Goal: Contribute content: Contribute content

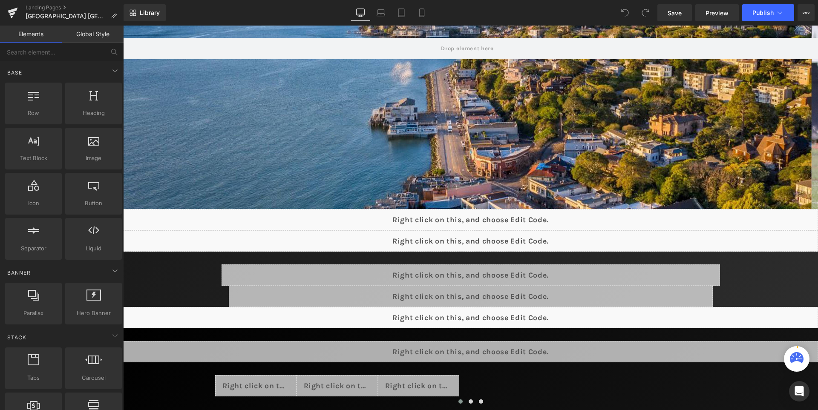
scroll to position [213, 0]
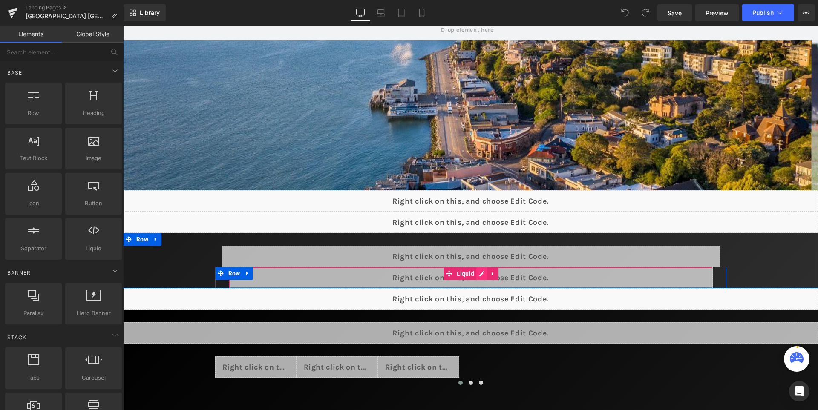
click at [488, 272] on div "Liquid" at bounding box center [471, 277] width 484 height 21
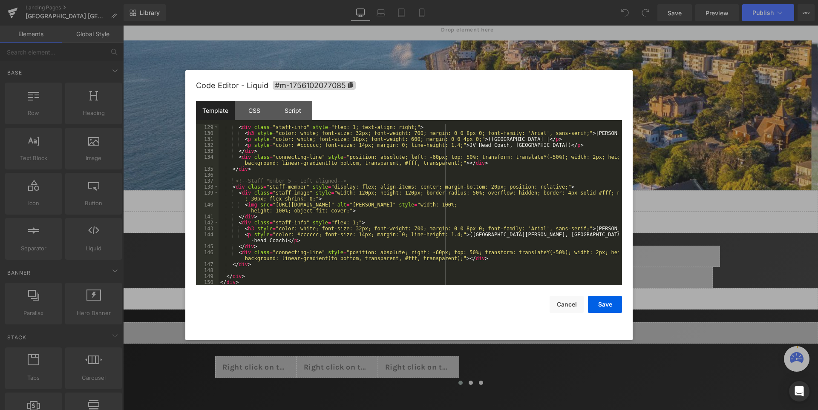
scroll to position [882, 0]
drag, startPoint x: 591, startPoint y: 227, endPoint x: 562, endPoint y: 227, distance: 29.0
click at [562, 227] on div "< div class = "staff-info" style = "flex: 1; text-align: right;" > < h3 style =…" at bounding box center [418, 210] width 400 height 173
drag, startPoint x: 597, startPoint y: 132, endPoint x: 563, endPoint y: 132, distance: 33.2
click at [563, 132] on div "< div class = "staff-info" style = "flex: 1; text-align: right;" > < h3 style =…" at bounding box center [418, 210] width 400 height 173
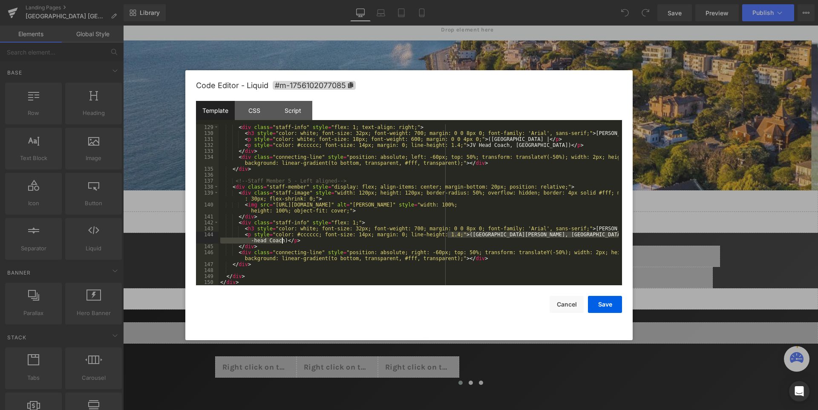
drag, startPoint x: 448, startPoint y: 235, endPoint x: 281, endPoint y: 239, distance: 167.0
click at [281, 239] on div "< div class = "staff-info" style = "flex: 1; text-align: right;" > < h3 style =…" at bounding box center [418, 210] width 400 height 173
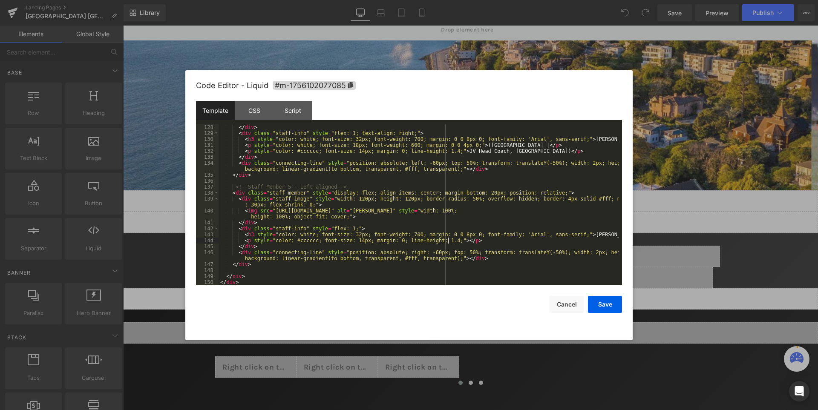
scroll to position [876, 0]
drag, startPoint x: 448, startPoint y: 150, endPoint x: 557, endPoint y: 150, distance: 108.6
click at [557, 150] on div "</ div > < div class = "staff-info" style = "flex: 1; text-align: right;" > < h…" at bounding box center [418, 210] width 400 height 173
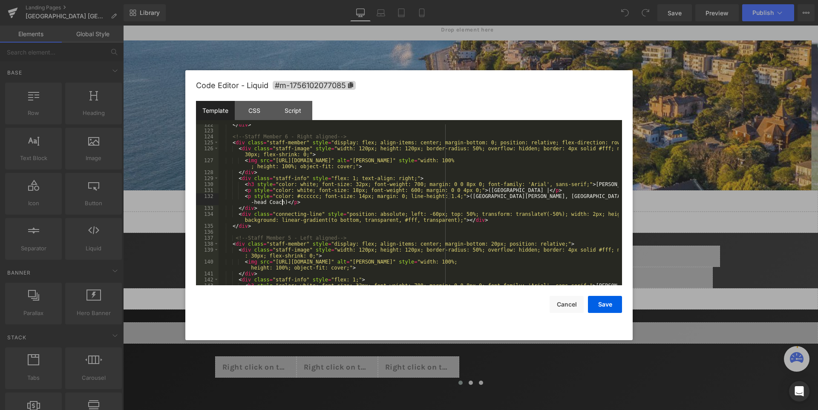
scroll to position [882, 0]
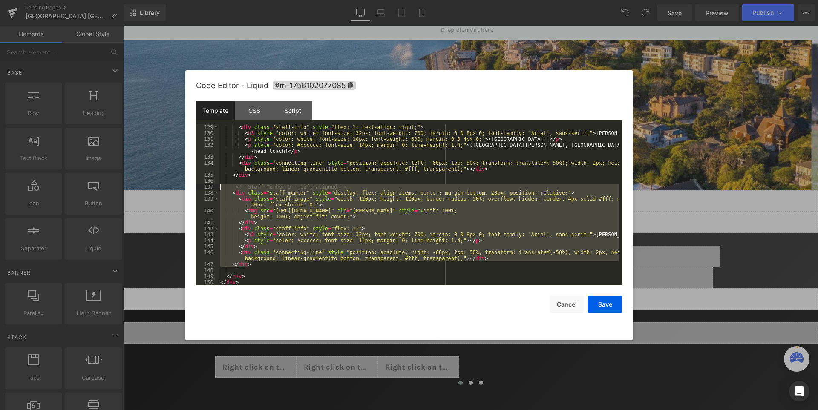
drag, startPoint x: 252, startPoint y: 265, endPoint x: 221, endPoint y: 186, distance: 84.8
click at [221, 186] on div "< div class = "staff-info" style = "flex: 1; text-align: right;" > < h3 style =…" at bounding box center [418, 210] width 400 height 173
click at [310, 214] on div "< div class = "staff-info" style = "flex: 1; text-align: right;" > < h3 style =…" at bounding box center [418, 204] width 400 height 161
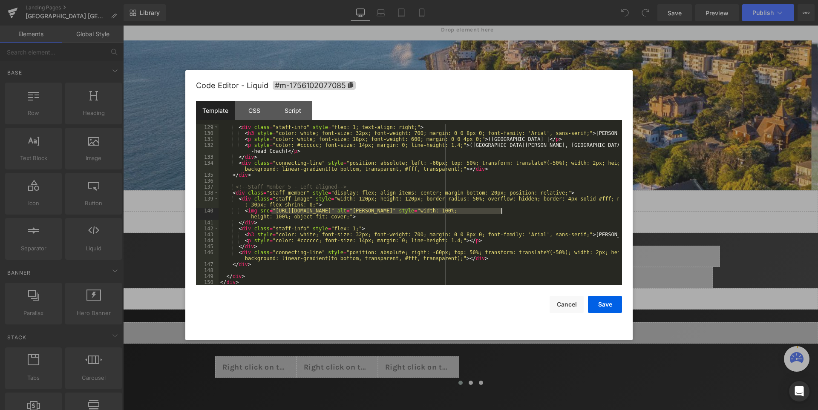
drag, startPoint x: 271, startPoint y: 210, endPoint x: 502, endPoint y: 209, distance: 230.8
click at [502, 209] on div "< div class = "staff-info" style = "flex: 1; text-align: right;" > < h3 style =…" at bounding box center [418, 210] width 400 height 173
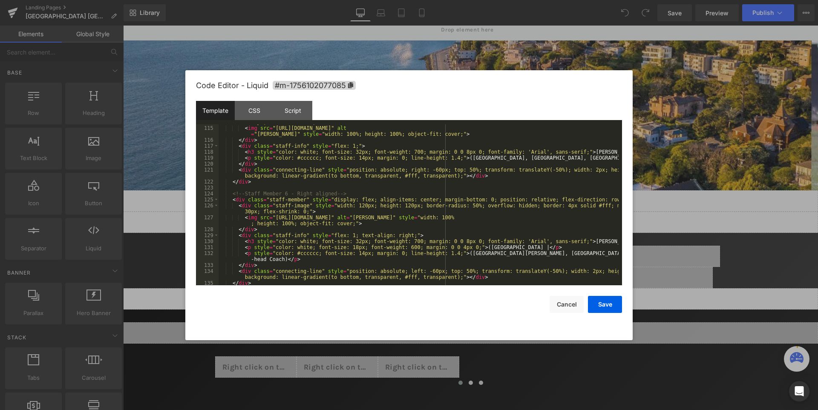
scroll to position [774, 0]
drag, startPoint x: 271, startPoint y: 217, endPoint x: 506, endPoint y: 218, distance: 234.6
click at [506, 218] on div "< div class = "staff-image" style = "width: 120px; height: 120px; border-radius…" at bounding box center [418, 202] width 400 height 179
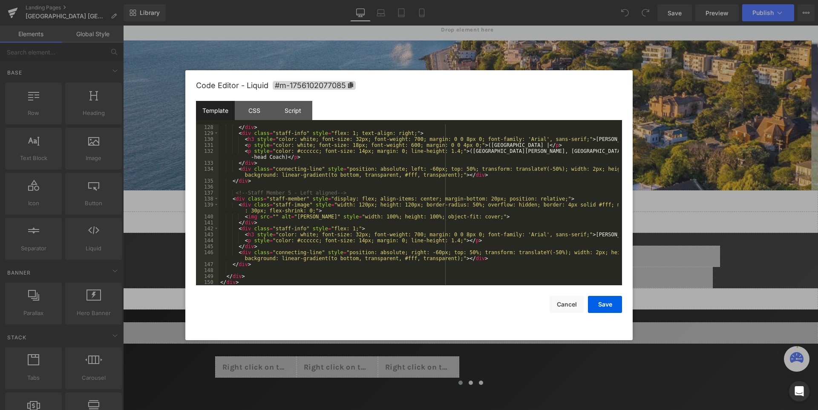
scroll to position [876, 0]
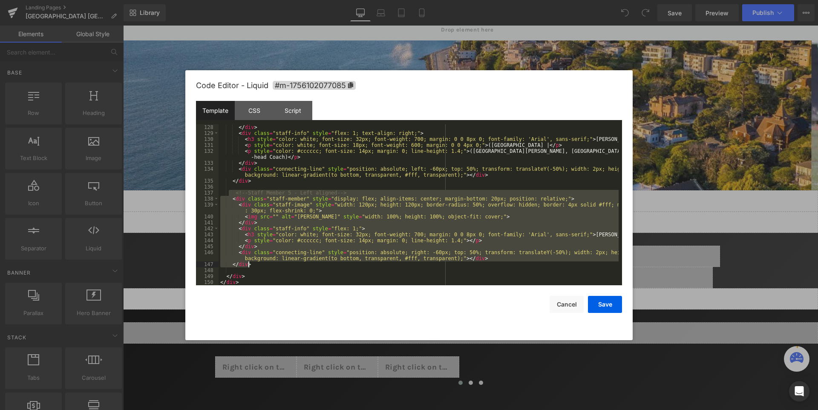
drag, startPoint x: 230, startPoint y: 191, endPoint x: 265, endPoint y: 264, distance: 80.8
click at [265, 264] on div "</ div > < div class = "staff-info" style = "flex: 1; text-align: right;" > < h…" at bounding box center [418, 210] width 400 height 173
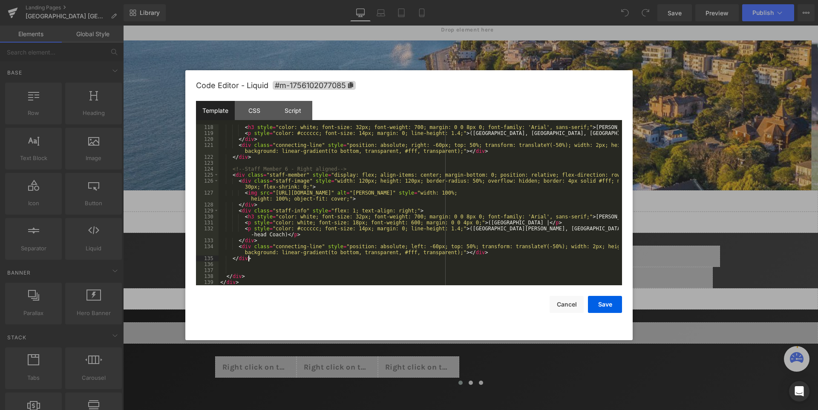
click at [258, 257] on div "< h3 style = "color: white; font-size: 32px; font-weight: 700; margin: 0 0 8px …" at bounding box center [418, 210] width 400 height 173
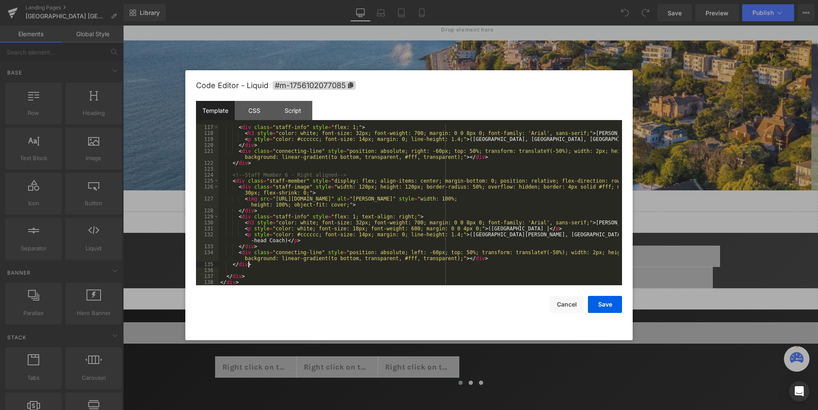
scroll to position [793, 0]
click at [607, 301] on button "Save" at bounding box center [605, 304] width 34 height 17
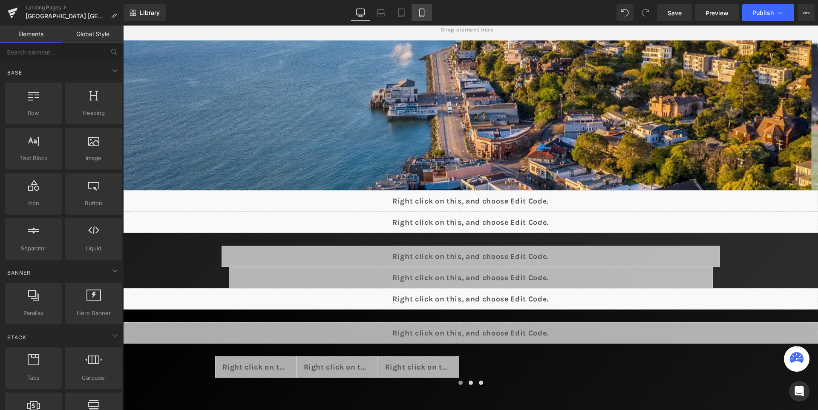
click at [423, 18] on link "Mobile" at bounding box center [421, 12] width 20 height 17
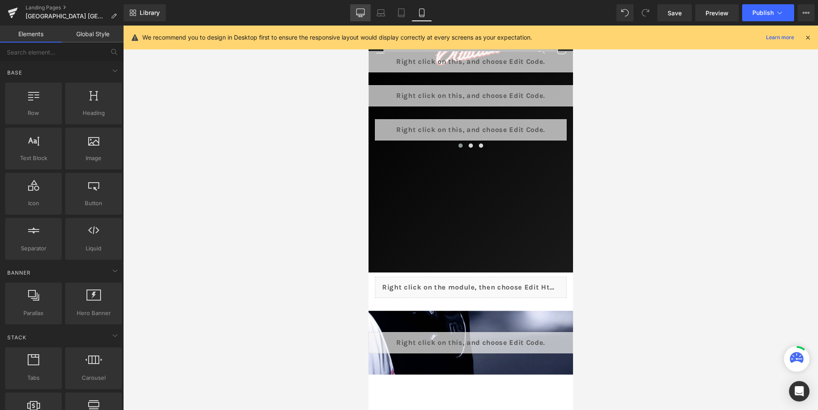
click at [362, 17] on icon at bounding box center [360, 17] width 4 height 0
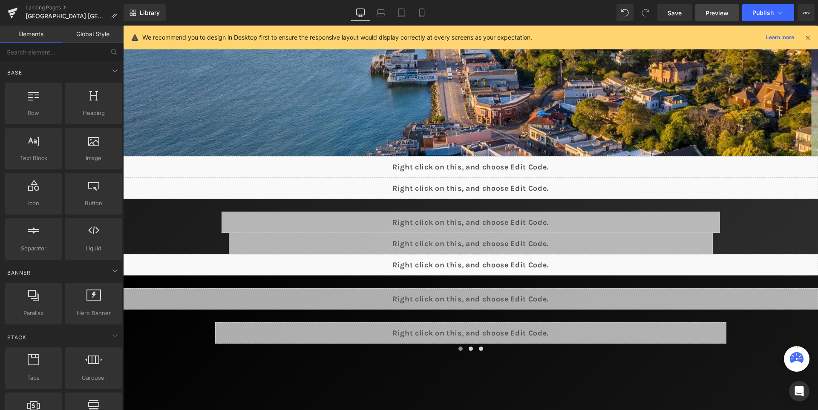
scroll to position [476, 0]
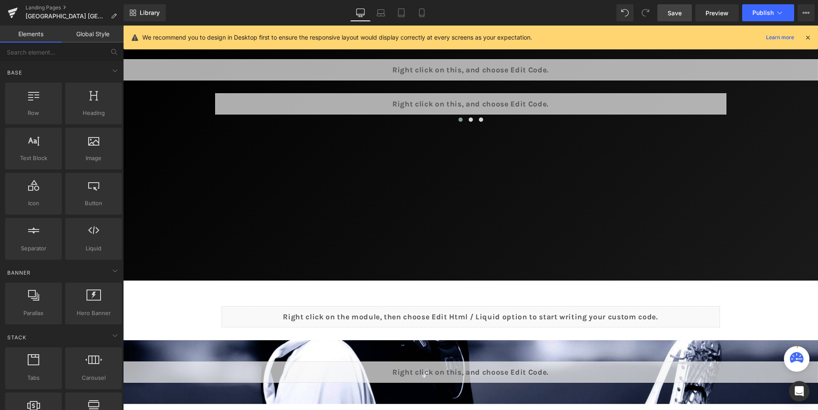
click at [678, 11] on span "Save" at bounding box center [674, 13] width 14 height 9
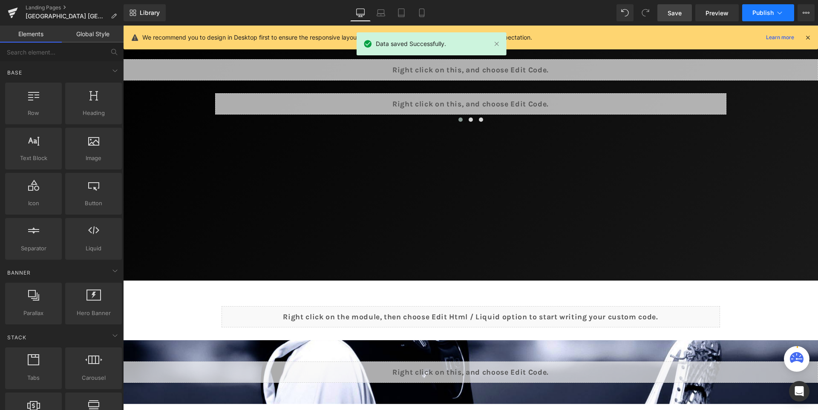
click at [759, 12] on span "Publish" at bounding box center [762, 12] width 21 height 7
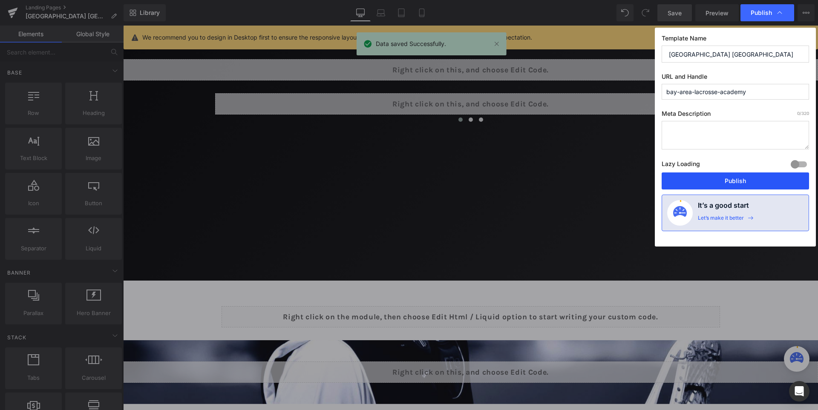
click at [748, 178] on button "Publish" at bounding box center [734, 180] width 147 height 17
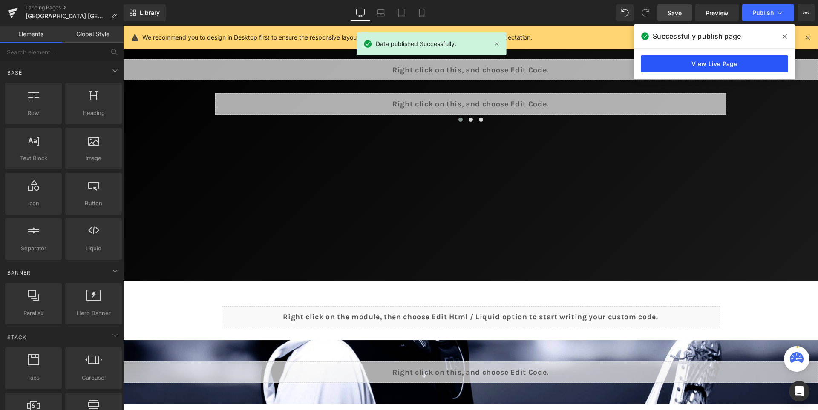
click at [709, 62] on link "View Live Page" at bounding box center [713, 63] width 147 height 17
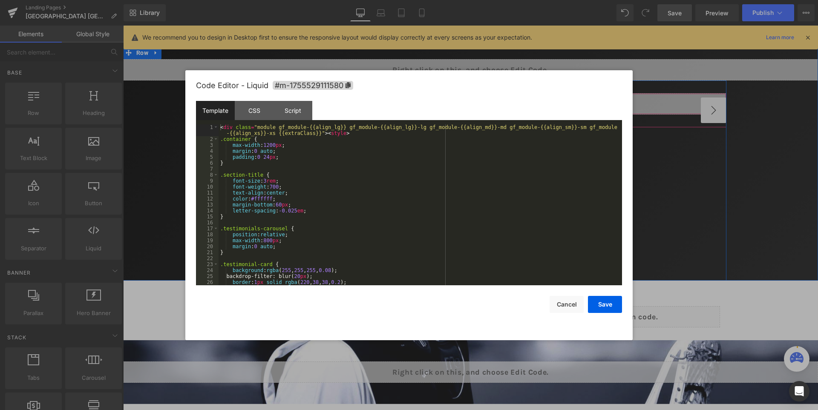
click at [491, 100] on div "Liquid" at bounding box center [470, 103] width 511 height 21
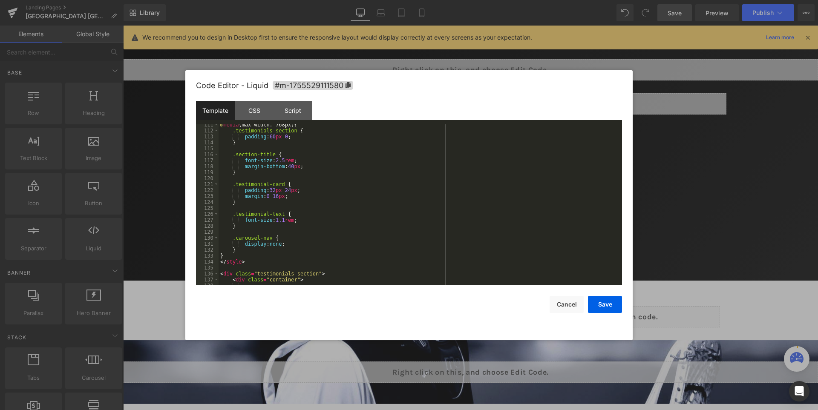
scroll to position [763, 0]
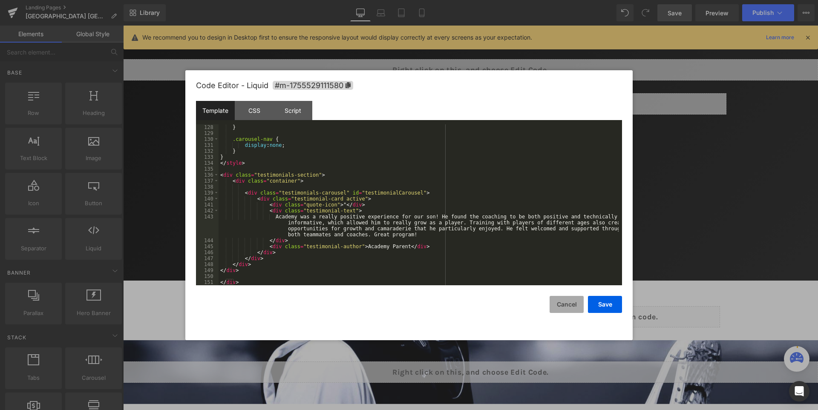
click at [571, 305] on button "Cancel" at bounding box center [566, 304] width 34 height 17
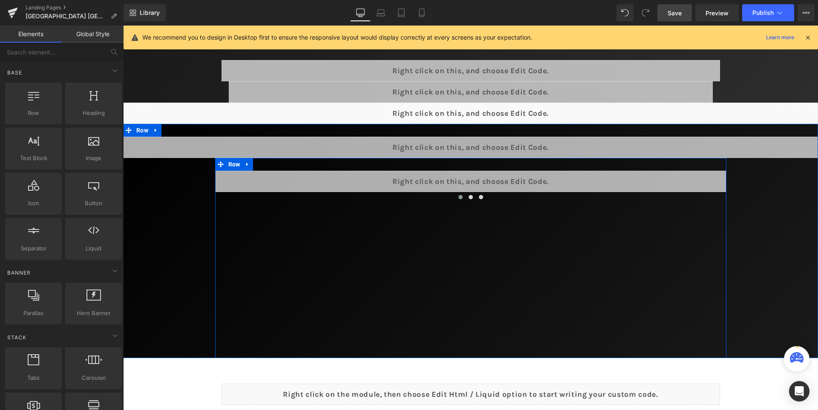
scroll to position [391, 0]
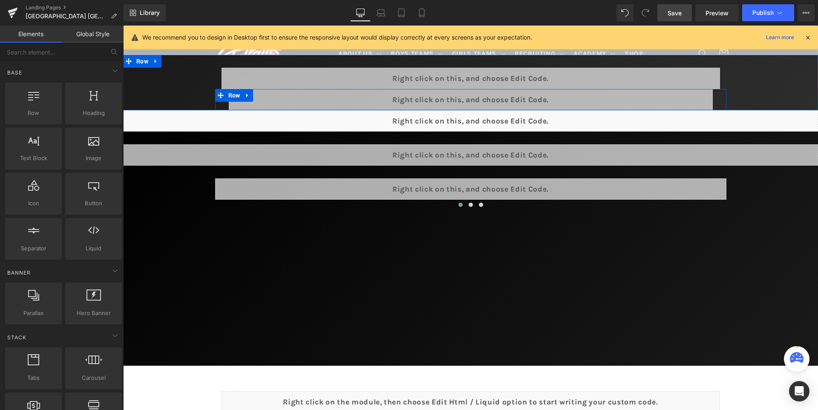
click at [489, 98] on div "Liquid" at bounding box center [471, 99] width 484 height 21
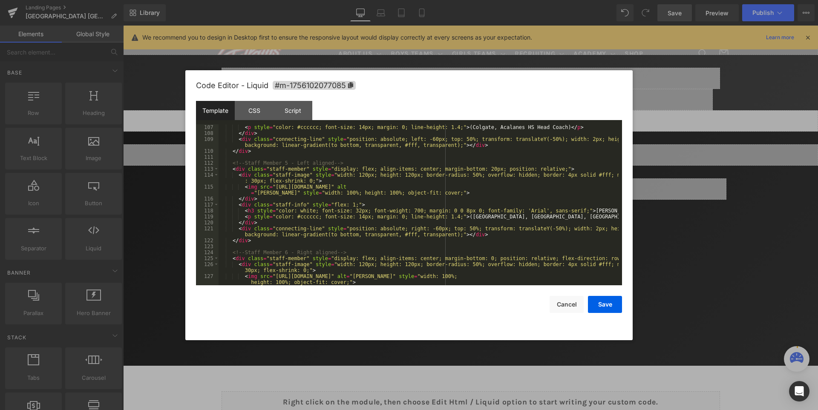
scroll to position [793, 0]
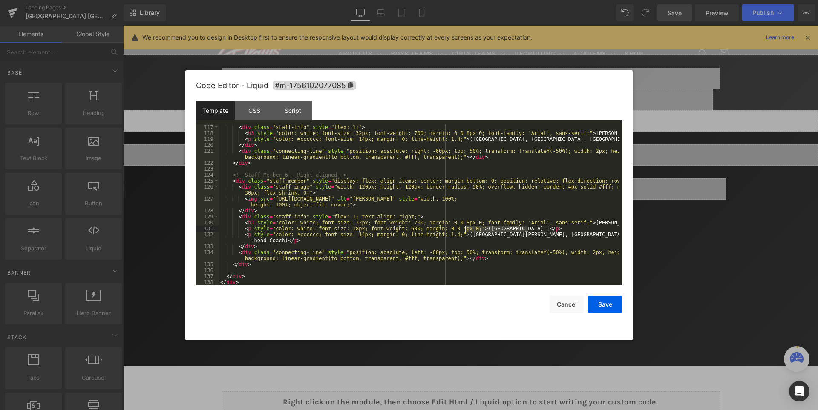
drag, startPoint x: 528, startPoint y: 228, endPoint x: 466, endPoint y: 228, distance: 61.7
click at [466, 228] on div "< div class = "staff-info" style = "flex: 1;" > < h3 style = "color: white; fon…" at bounding box center [418, 210] width 400 height 173
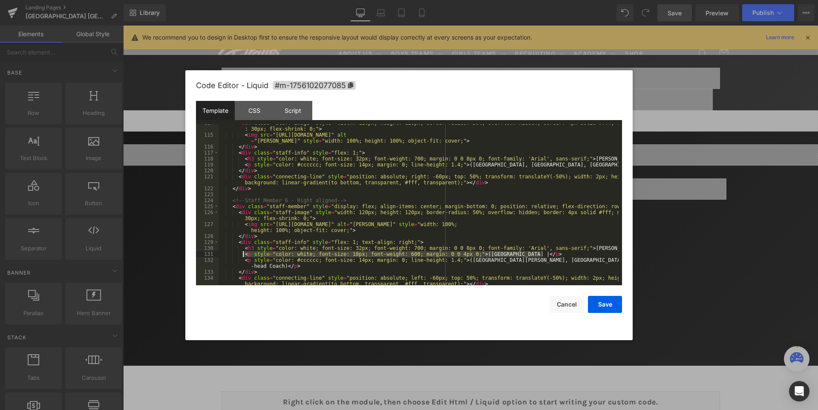
drag, startPoint x: 544, startPoint y: 253, endPoint x: 242, endPoint y: 255, distance: 301.9
click at [242, 255] on div "< div class = "staff-image" style = "width: 120px; height: 120px; border-radius…" at bounding box center [418, 212] width 400 height 185
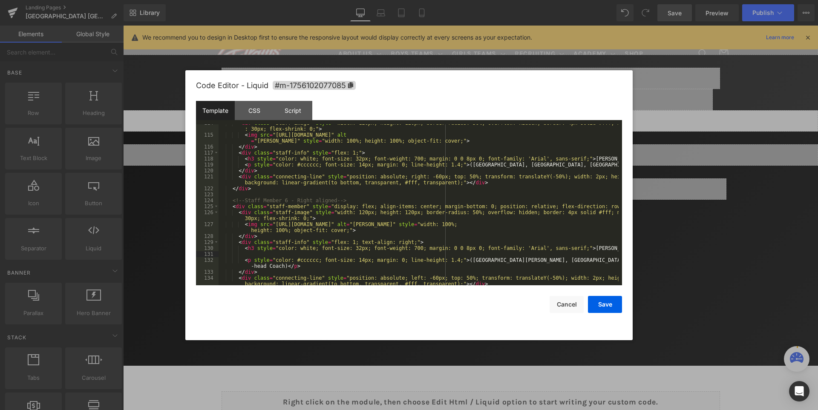
click at [607, 246] on div "< div class = "staff-image" style = "width: 120px; height: 120px; border-radius…" at bounding box center [418, 212] width 400 height 185
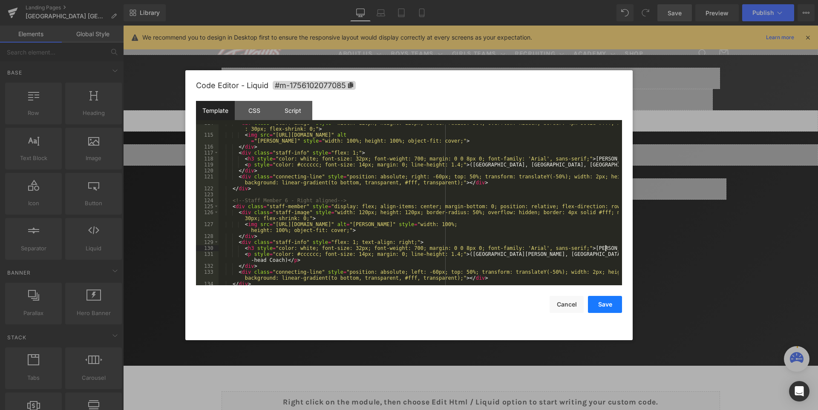
click at [605, 307] on button "Save" at bounding box center [605, 304] width 34 height 17
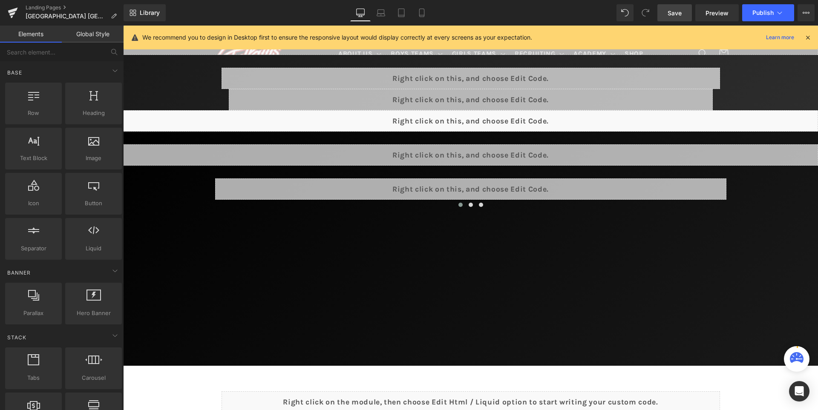
click at [679, 16] on span "Save" at bounding box center [674, 13] width 14 height 9
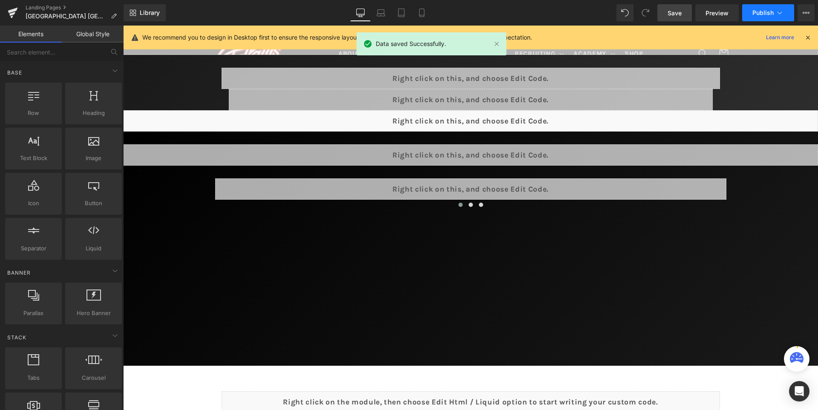
click at [751, 14] on button "Publish" at bounding box center [768, 12] width 52 height 17
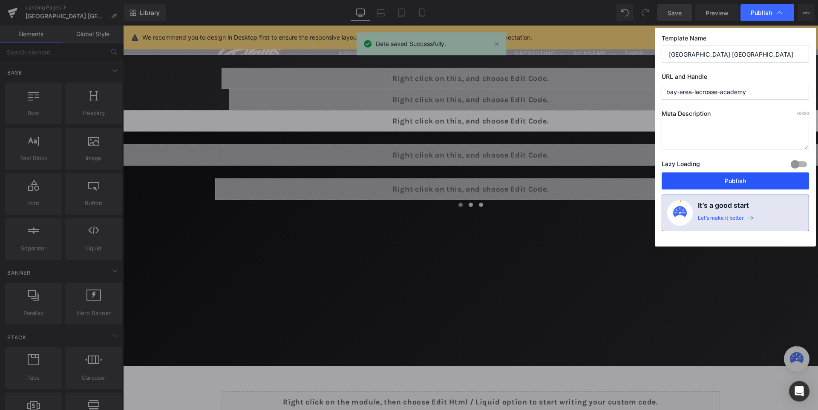
click at [754, 181] on button "Publish" at bounding box center [734, 180] width 147 height 17
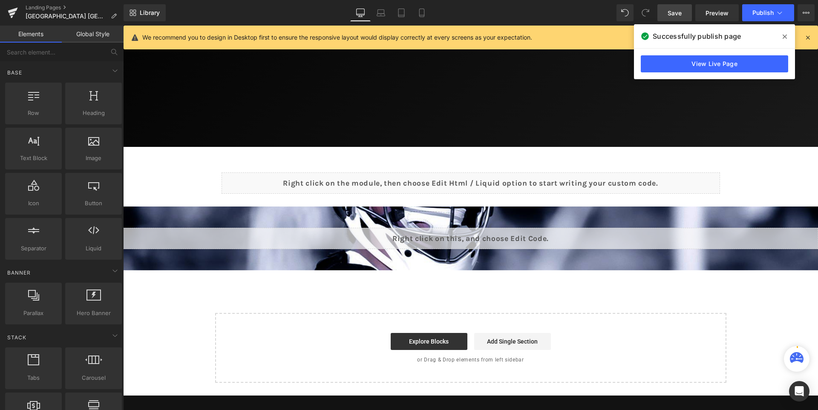
scroll to position [697, 0]
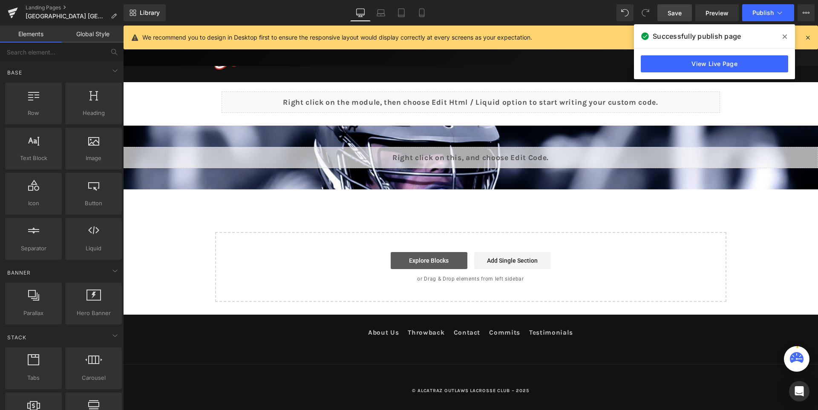
click at [440, 264] on link "Explore Blocks" at bounding box center [428, 260] width 77 height 17
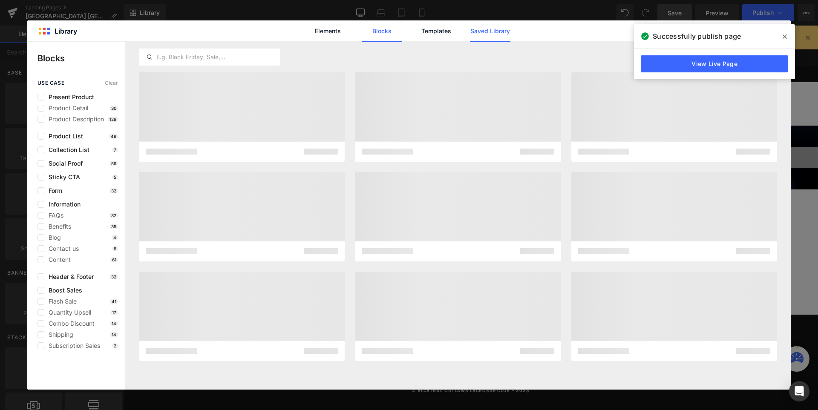
click at [491, 34] on link "Saved Library" at bounding box center [490, 30] width 40 height 21
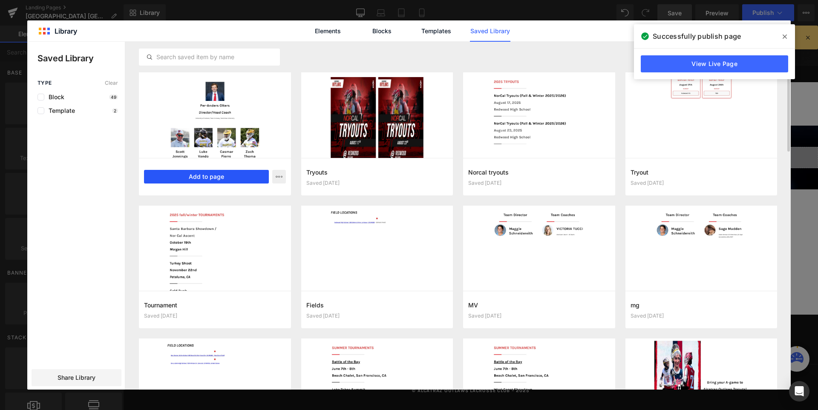
click at [209, 176] on button "Add to page" at bounding box center [206, 177] width 125 height 14
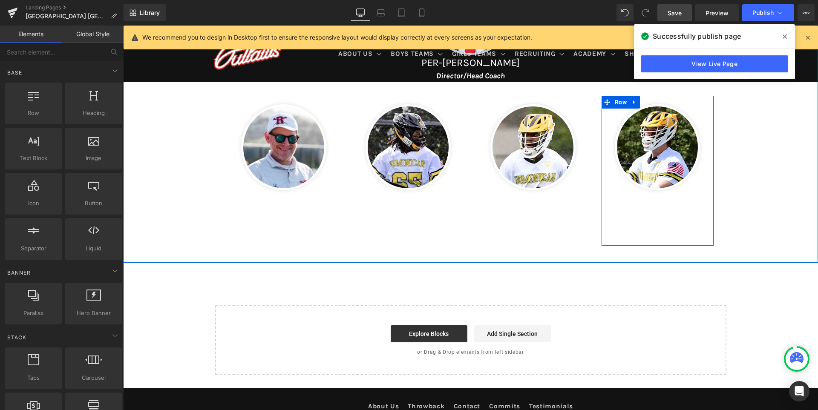
scroll to position [918, 0]
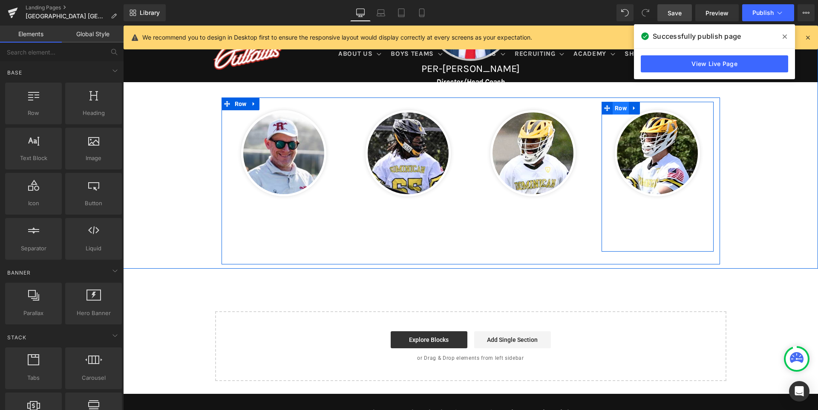
click at [612, 107] on span "Row" at bounding box center [620, 108] width 16 height 13
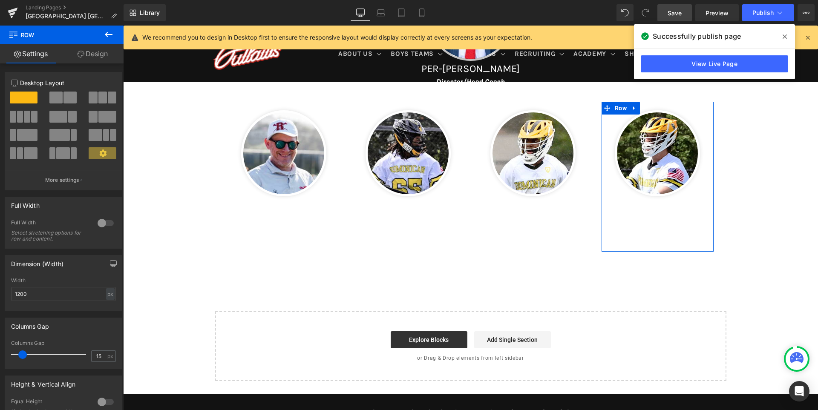
click at [92, 56] on link "Design" at bounding box center [93, 53] width 62 height 19
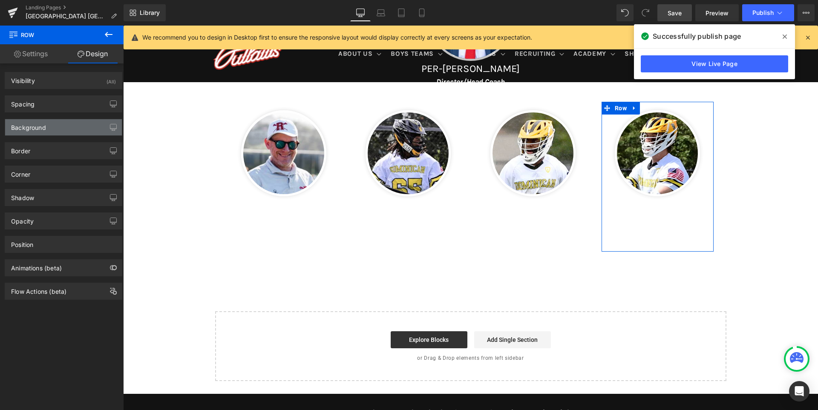
click at [45, 129] on div "Background" at bounding box center [28, 125] width 35 height 12
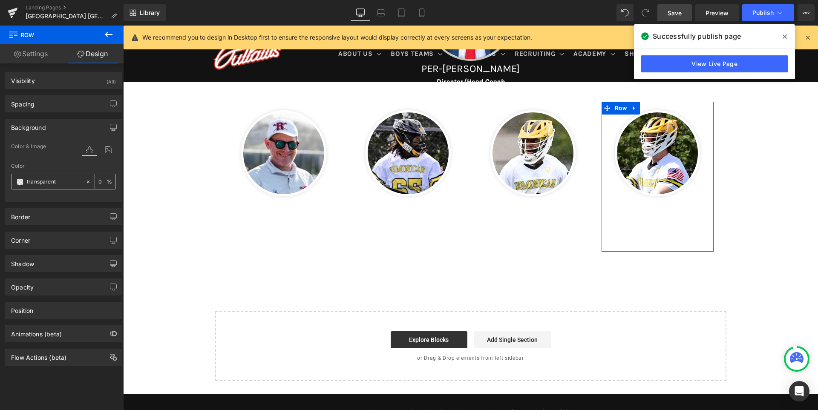
click at [18, 181] on span at bounding box center [20, 181] width 7 height 7
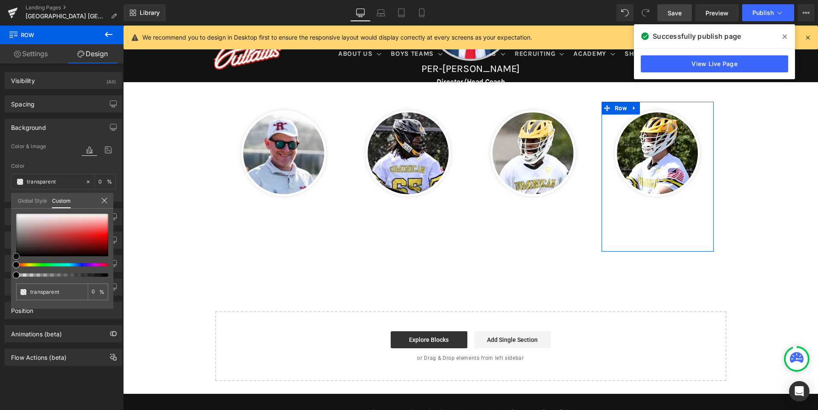
type input "#5a2929"
type input "100"
type input "#5a2929"
type input "100"
type input "#492626"
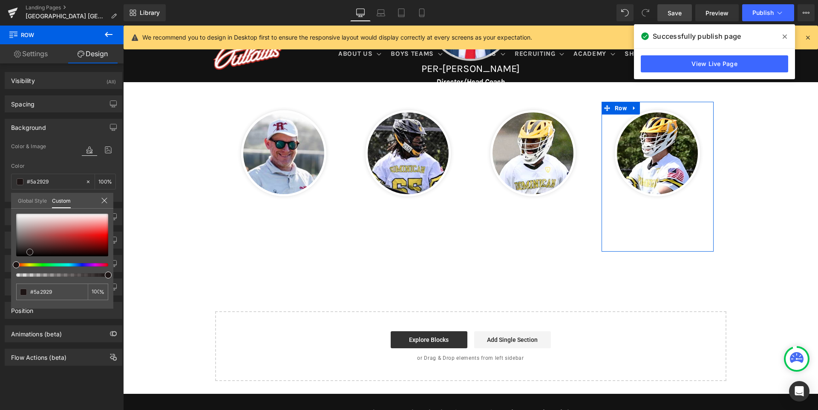
type input "#492626"
type input "#211616"
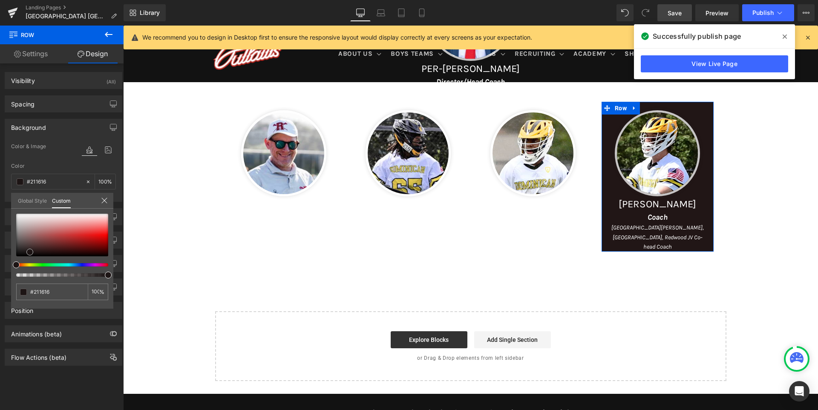
type input "#000000"
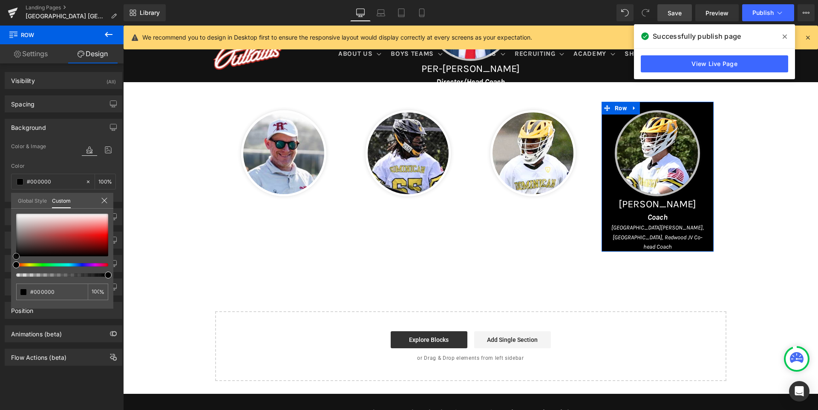
drag, startPoint x: 30, startPoint y: 252, endPoint x: 10, endPoint y: 263, distance: 22.9
click at [10, 202] on div "Background Color & Image color rgba(0, 0, 0, 1) Color #000000 100 % Image Repla…" at bounding box center [63, 156] width 127 height 89
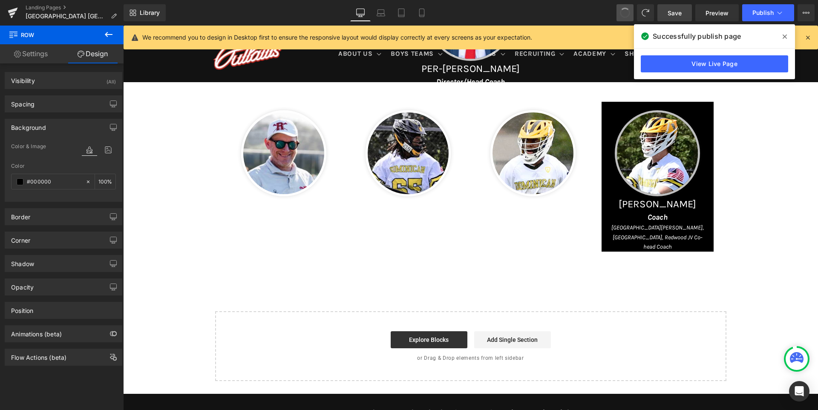
type input "transparent"
type input "0"
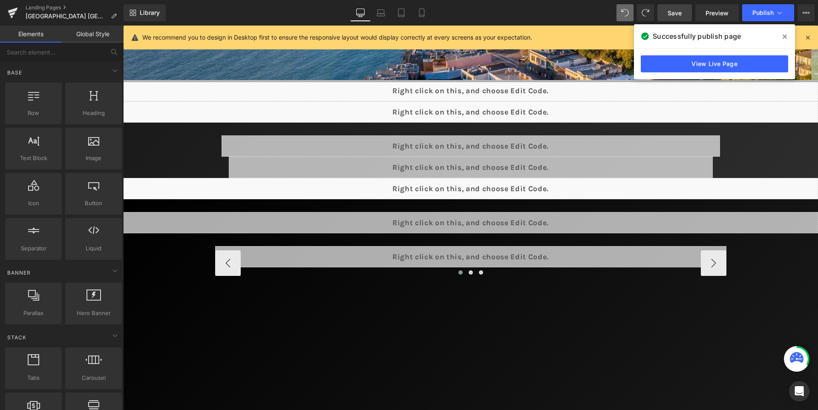
scroll to position [323, 0]
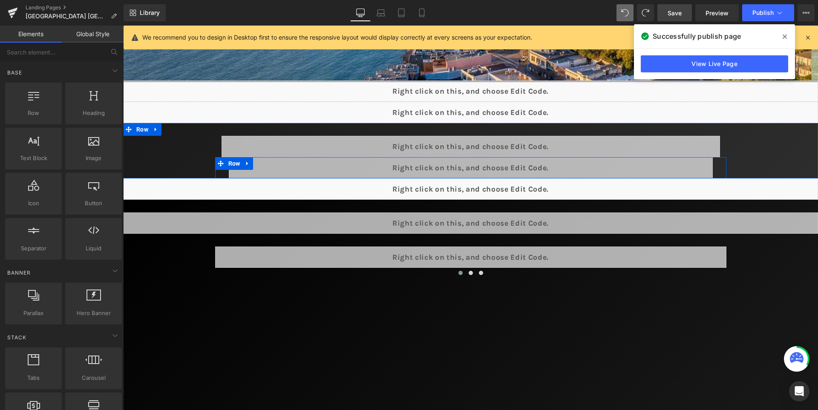
click at [486, 166] on div "Liquid" at bounding box center [471, 167] width 484 height 21
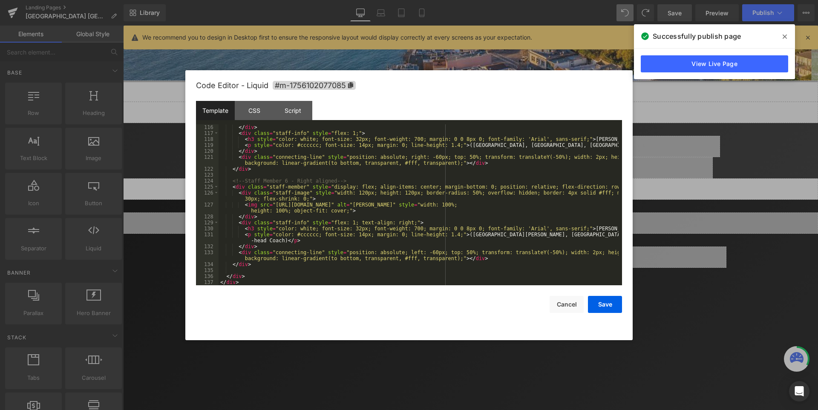
scroll to position [787, 0]
click at [607, 301] on button "Save" at bounding box center [605, 304] width 34 height 17
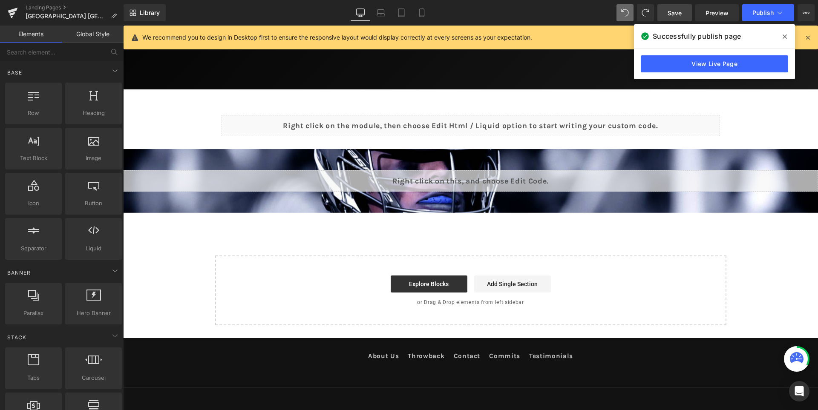
scroll to position [697, 0]
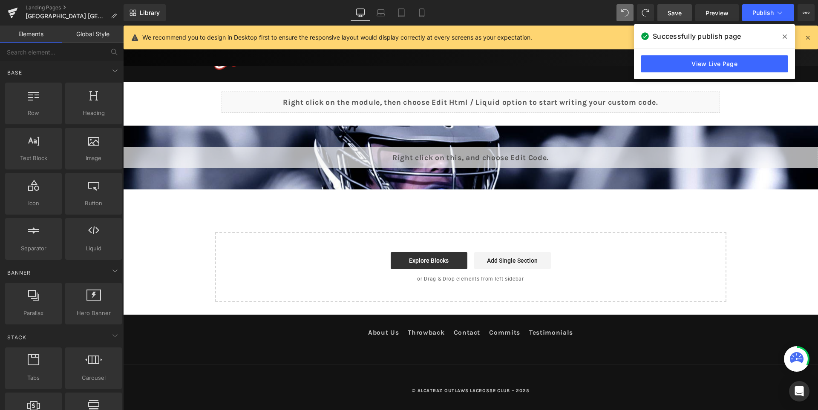
click at [673, 10] on span "Save" at bounding box center [674, 13] width 14 height 9
click at [786, 38] on icon at bounding box center [784, 36] width 4 height 4
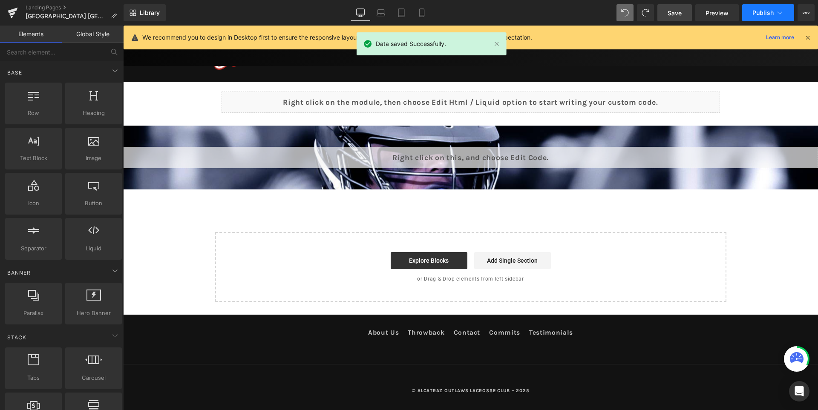
click at [759, 7] on button "Publish" at bounding box center [768, 12] width 52 height 17
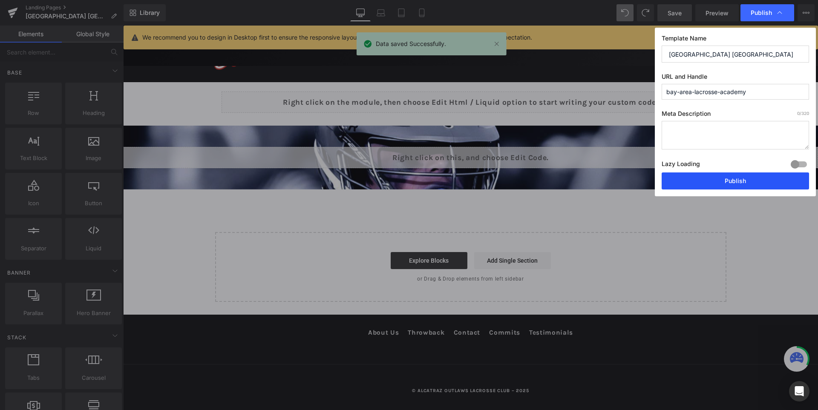
click at [749, 183] on button "Publish" at bounding box center [734, 180] width 147 height 17
